Goal: Task Accomplishment & Management: Complete application form

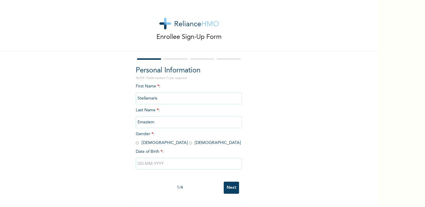
drag, startPoint x: 152, startPoint y: 144, endPoint x: 158, endPoint y: 154, distance: 12.0
click at [189, 144] on input "radio" at bounding box center [190, 143] width 3 height 6
radio input "true"
click at [158, 163] on input "text" at bounding box center [189, 164] width 106 height 12
select select "8"
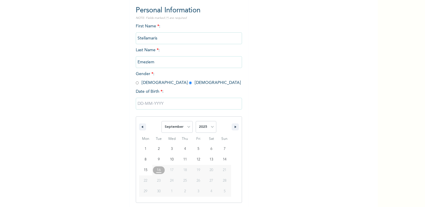
scroll to position [60, 0]
click at [208, 127] on select "2025 2024 2023 2022 2021 2020 2019 2018 2017 2016 2015 2014 2013 2012 2011 2010…" at bounding box center [206, 127] width 21 height 12
select select "1993"
click at [196, 121] on select "2025 2024 2023 2022 2021 2020 2019 2018 2017 2016 2015 2014 2013 2012 2011 2010…" at bounding box center [206, 127] width 21 height 12
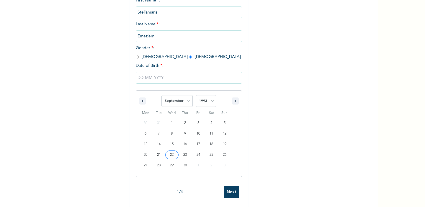
scroll to position [91, 0]
click at [236, 98] on button "button" at bounding box center [235, 101] width 7 height 7
click at [141, 100] on icon "button" at bounding box center [141, 101] width 3 height 2
click at [179, 96] on select "January February March April May June July August September October November De…" at bounding box center [176, 101] width 31 height 12
select select "11"
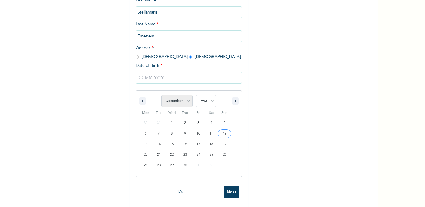
click at [161, 95] on select "January February March April May June July August September October November De…" at bounding box center [176, 101] width 31 height 12
type input "[DATE]"
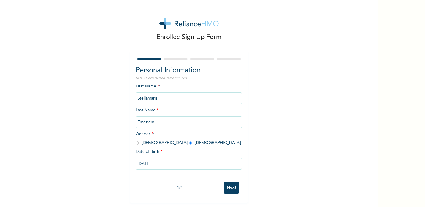
click at [232, 188] on input "Next" at bounding box center [231, 188] width 15 height 12
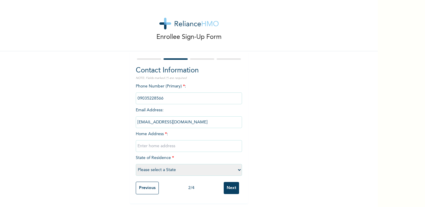
click at [163, 145] on input "text" at bounding box center [189, 146] width 106 height 12
type input "[GEOGRAPHIC_DATA]"
select select "25"
click at [231, 186] on input "Next" at bounding box center [231, 188] width 15 height 12
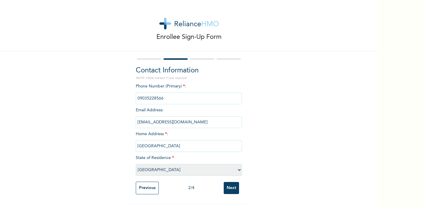
scroll to position [0, 0]
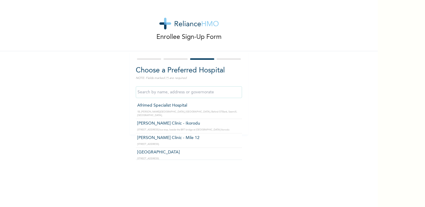
click at [199, 92] on input "text" at bounding box center [189, 92] width 106 height 12
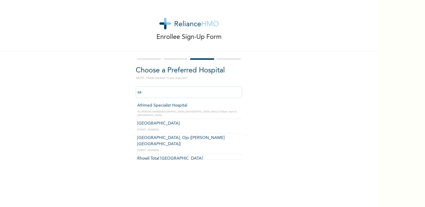
type input "s"
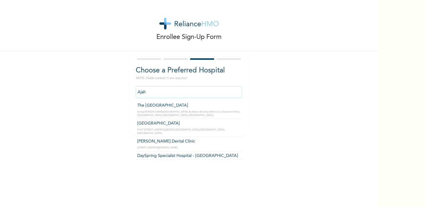
type input "[GEOGRAPHIC_DATA]"
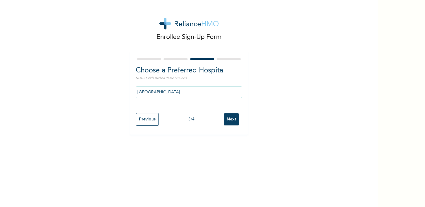
click at [230, 121] on input "Next" at bounding box center [231, 120] width 15 height 12
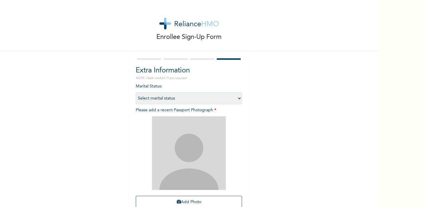
click at [193, 98] on select "Select marital status [DEMOGRAPHIC_DATA] Married [DEMOGRAPHIC_DATA] Widow/[DEMO…" at bounding box center [189, 99] width 106 height 12
select select "1"
click at [136, 93] on select "Select marital status [DEMOGRAPHIC_DATA] Married [DEMOGRAPHIC_DATA] Widow/[DEMO…" at bounding box center [189, 99] width 106 height 12
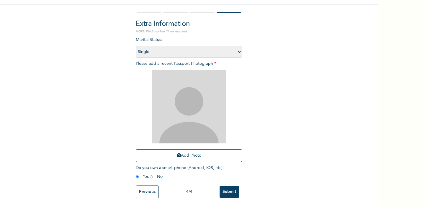
scroll to position [51, 0]
click at [191, 100] on img at bounding box center [189, 107] width 74 height 74
click at [185, 153] on button "Add Photo" at bounding box center [189, 156] width 106 height 13
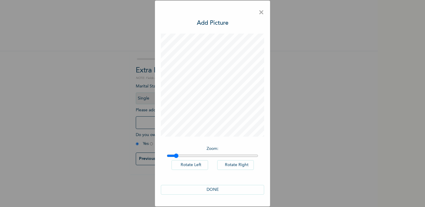
drag, startPoint x: 169, startPoint y: 155, endPoint x: 175, endPoint y: 155, distance: 6.2
type input "1.08"
click at [175, 155] on input "range" at bounding box center [212, 156] width 91 height 5
click at [221, 191] on button "DONE" at bounding box center [212, 190] width 103 height 10
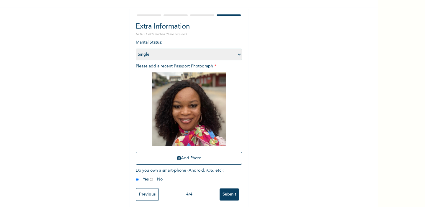
scroll to position [51, 0]
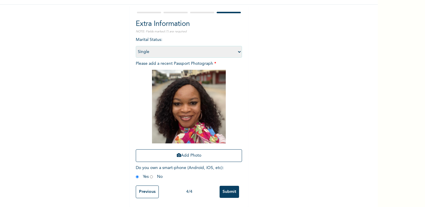
click at [228, 189] on input "Submit" at bounding box center [228, 192] width 19 height 12
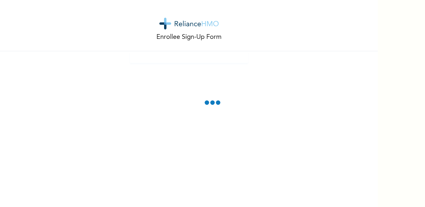
scroll to position [0, 0]
